Goal: Information Seeking & Learning: Learn about a topic

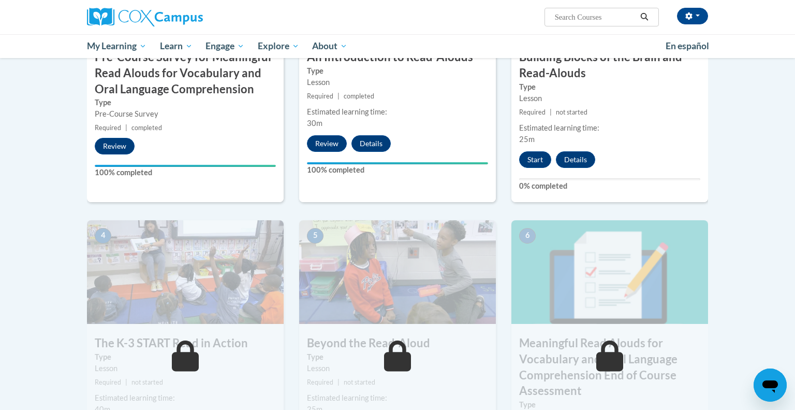
scroll to position [360, 0]
click at [538, 159] on button "Start" at bounding box center [535, 159] width 32 height 17
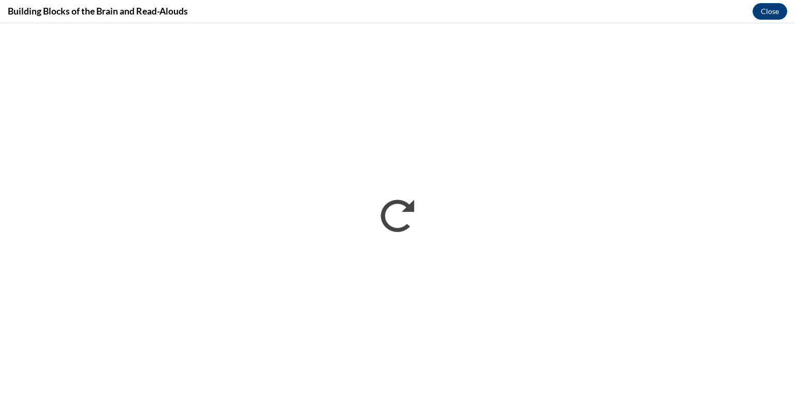
scroll to position [0, 0]
